Goal: Information Seeking & Learning: Learn about a topic

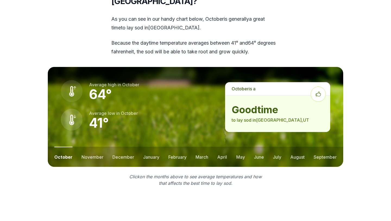
scroll to position [705, 0]
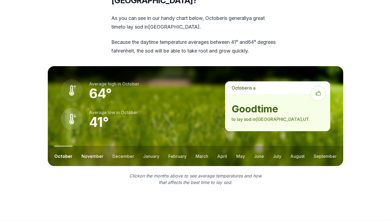
click at [91, 147] on button "november" at bounding box center [93, 156] width 22 height 20
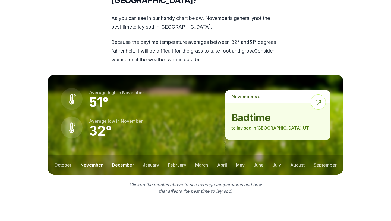
click at [122, 154] on button "december" at bounding box center [123, 164] width 22 height 20
click at [152, 155] on button "january" at bounding box center [151, 164] width 16 height 20
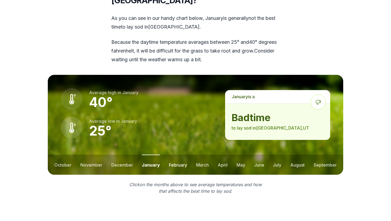
click at [177, 155] on button "february" at bounding box center [178, 164] width 18 height 20
click at [199, 154] on button "march" at bounding box center [202, 164] width 13 height 20
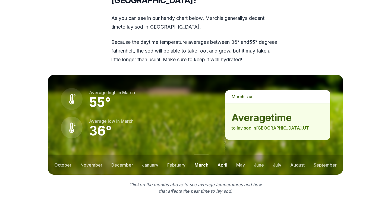
click at [224, 155] on button "april" at bounding box center [223, 164] width 10 height 20
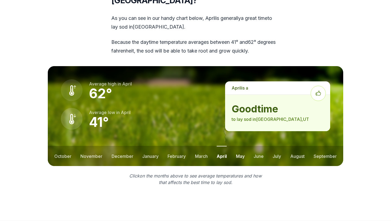
click at [240, 146] on button "may" at bounding box center [240, 156] width 9 height 20
click at [257, 148] on button "june" at bounding box center [259, 156] width 10 height 20
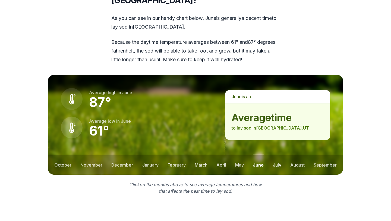
click at [278, 154] on button "july" at bounding box center [277, 164] width 8 height 20
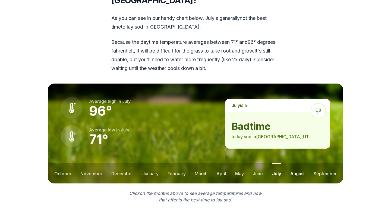
click at [299, 163] on button "august" at bounding box center [298, 173] width 14 height 20
click at [323, 165] on button "september" at bounding box center [325, 173] width 23 height 20
